Goal: Find specific page/section: Find specific page/section

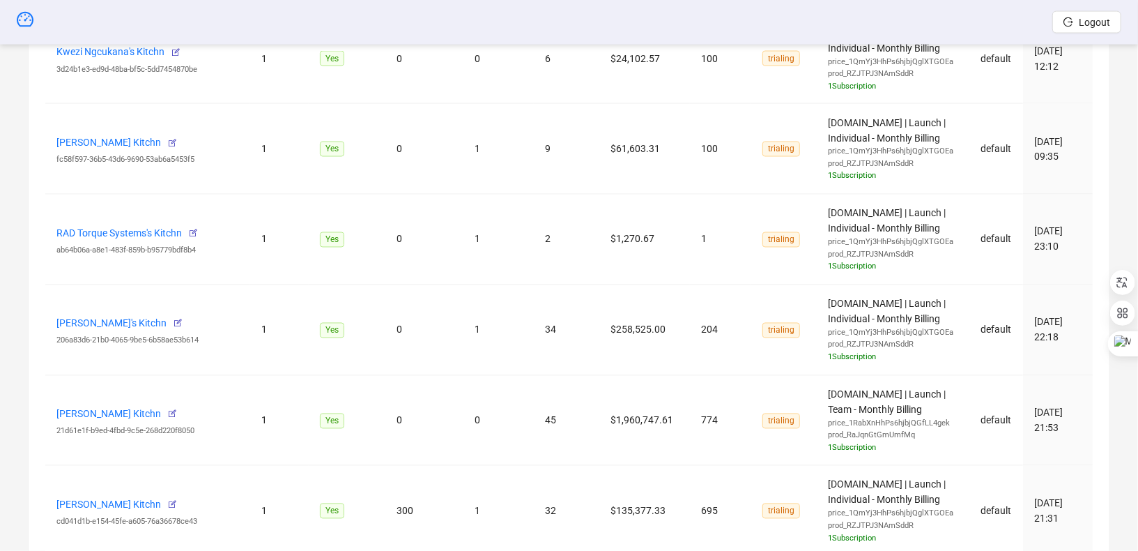
scroll to position [2015, 0]
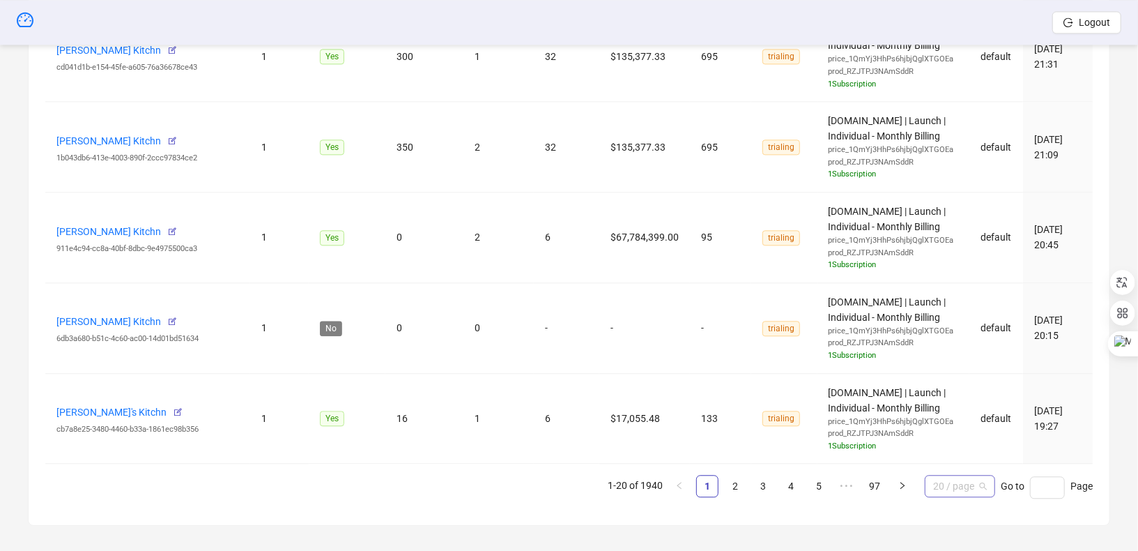
click at [983, 487] on span "20 / page" at bounding box center [960, 485] width 54 height 21
click at [972, 450] on div "100 / page" at bounding box center [959, 457] width 47 height 15
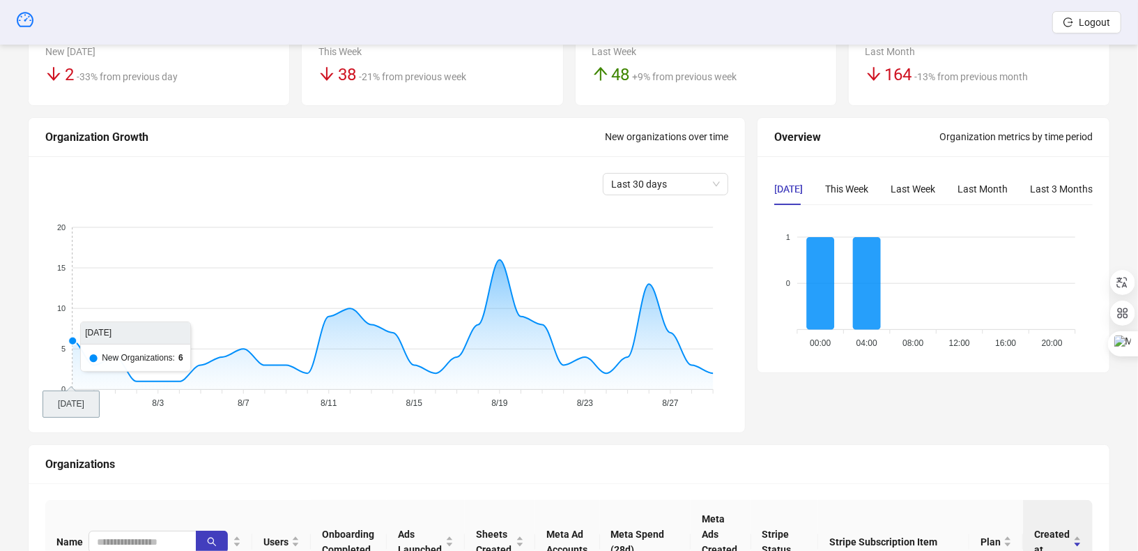
scroll to position [326, 0]
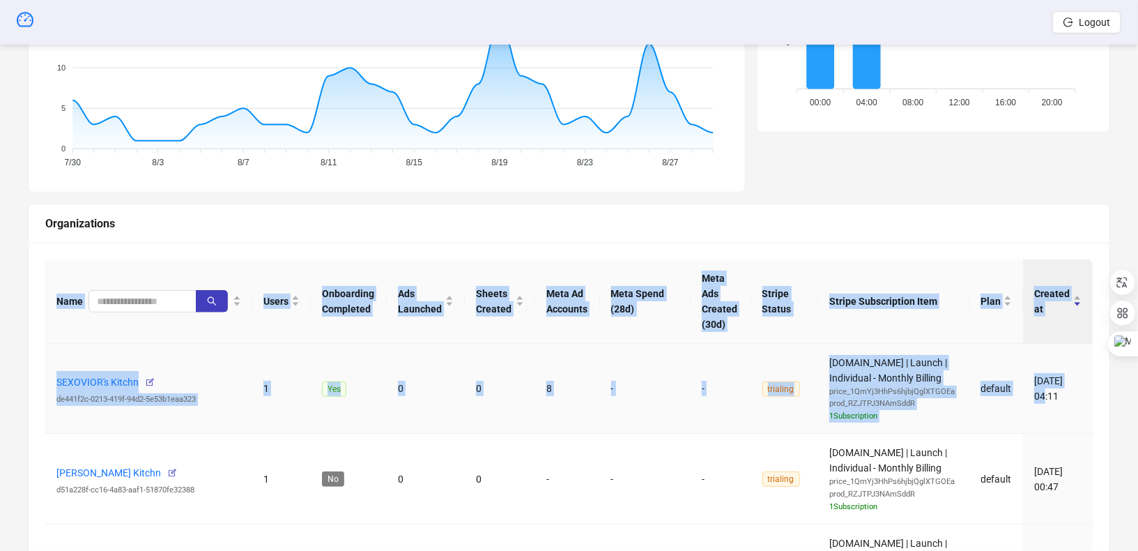
drag, startPoint x: 43, startPoint y: 379, endPoint x: 1041, endPoint y: 394, distance: 998.4
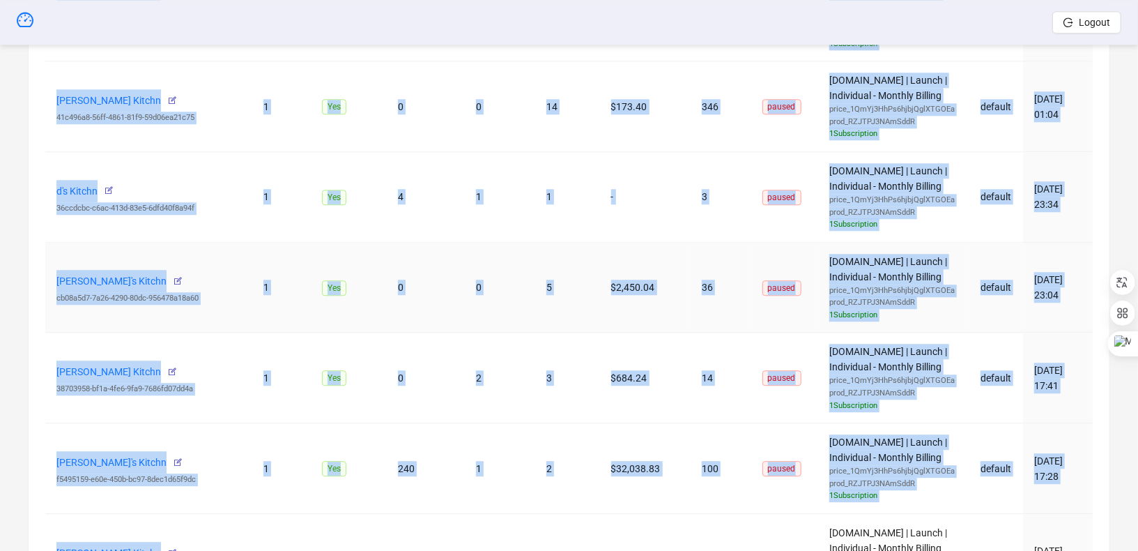
scroll to position [9227, 0]
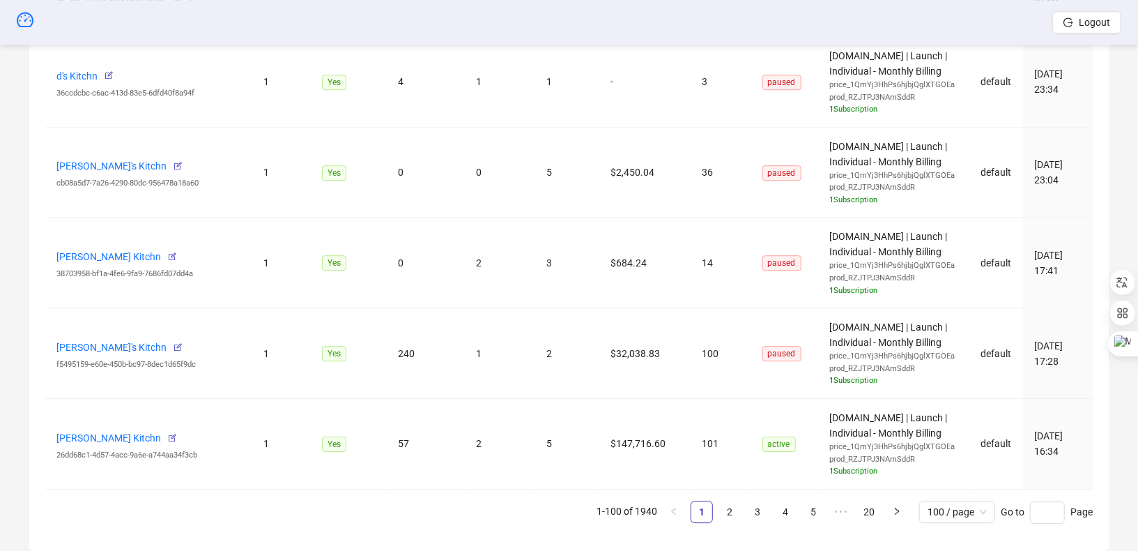
drag, startPoint x: 1083, startPoint y: 378, endPoint x: 1110, endPoint y: 426, distance: 54.9
copy table "Name Users Onboarding Completed Ads Launched Sheets Created Meta Ad Accounts Me…"
click at [729, 501] on link "2" at bounding box center [729, 511] width 21 height 21
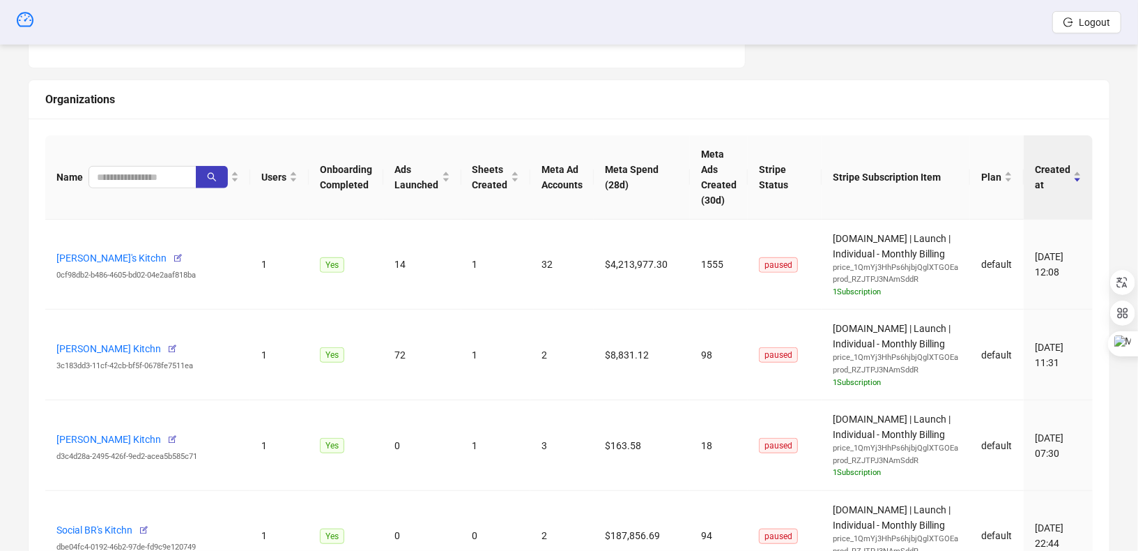
scroll to position [371, 0]
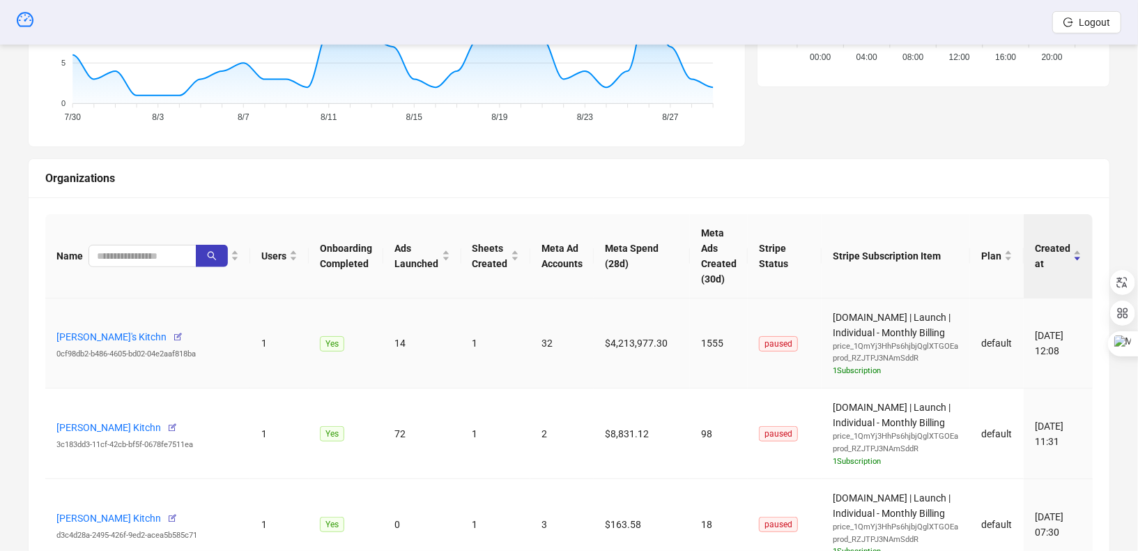
drag, startPoint x: 1088, startPoint y: 411, endPoint x: 54, endPoint y: 336, distance: 1036.6
copy tbody "[PERSON_NAME]'s Kitchn 0cf98db2-b486-4605-bd02-04e2aaf818ba 1 Yes 14 1 32 $4,21…"
